Goal: Check status: Check status

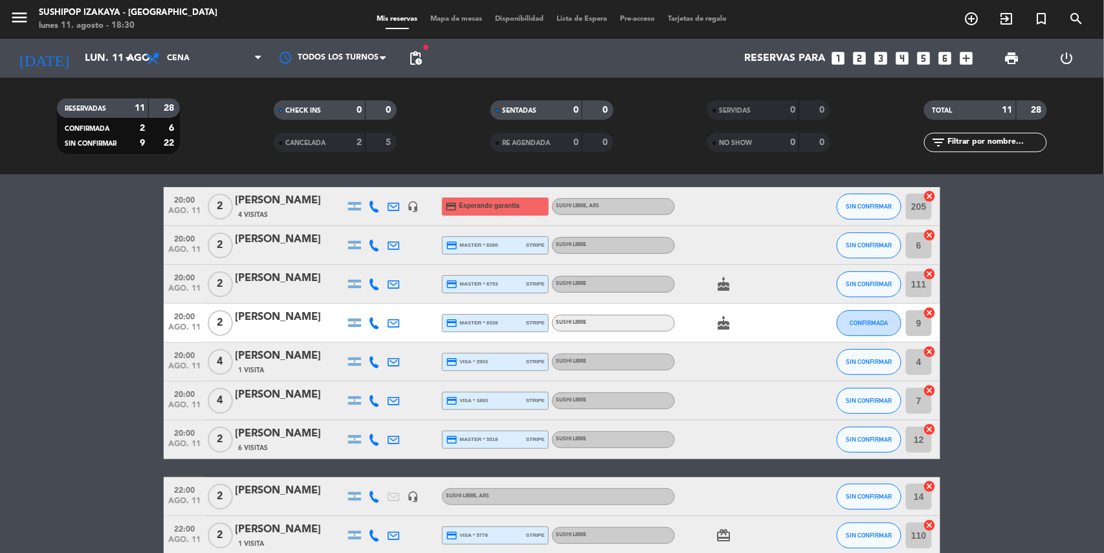
scroll to position [19, 0]
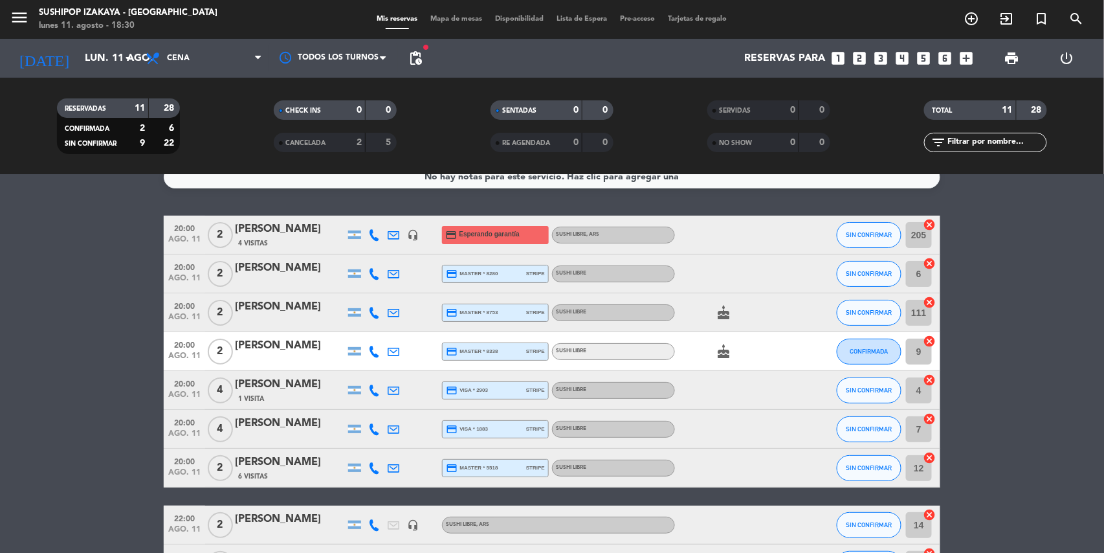
click at [728, 351] on icon "cake" at bounding box center [724, 352] width 16 height 16
click at [721, 316] on div "CUMPLEAÑOS" at bounding box center [724, 327] width 80 height 23
click at [721, 316] on icon "cake" at bounding box center [724, 313] width 16 height 16
